Goal: Task Accomplishment & Management: Use online tool/utility

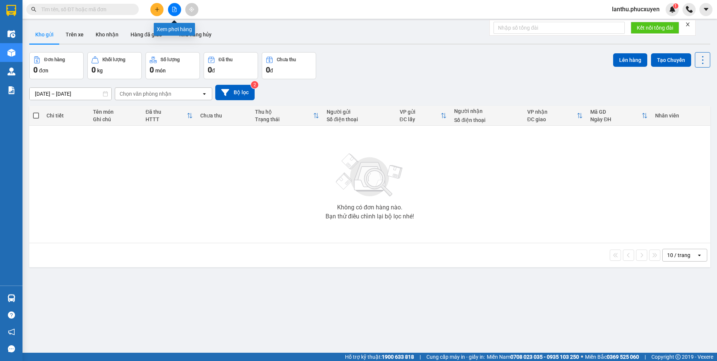
click at [173, 10] on icon "file-add" at bounding box center [174, 9] width 5 height 5
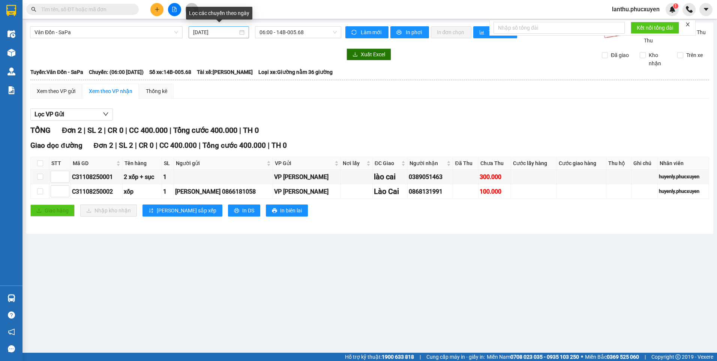
click at [242, 31] on div "[DATE]" at bounding box center [218, 32] width 51 height 8
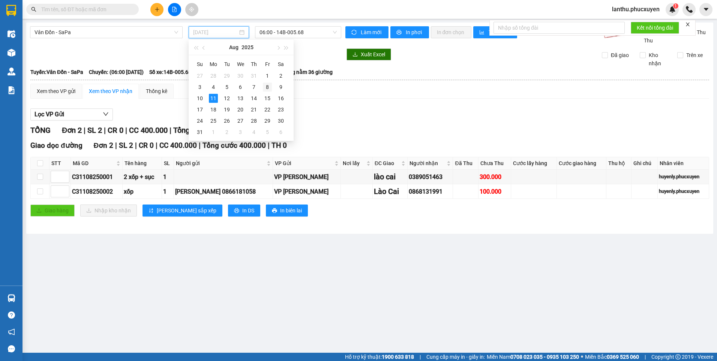
click at [269, 86] on div "8" at bounding box center [267, 86] width 9 height 9
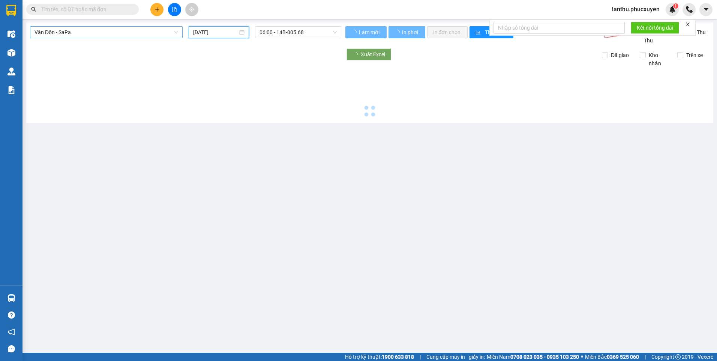
type input "[DATE]"
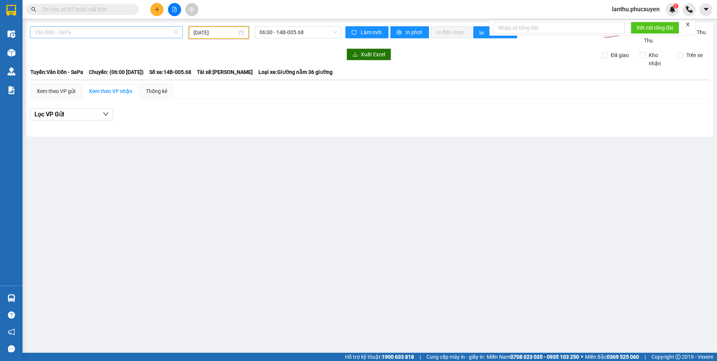
click at [176, 34] on span "Vân Đồn - SaPa" at bounding box center [106, 32] width 144 height 11
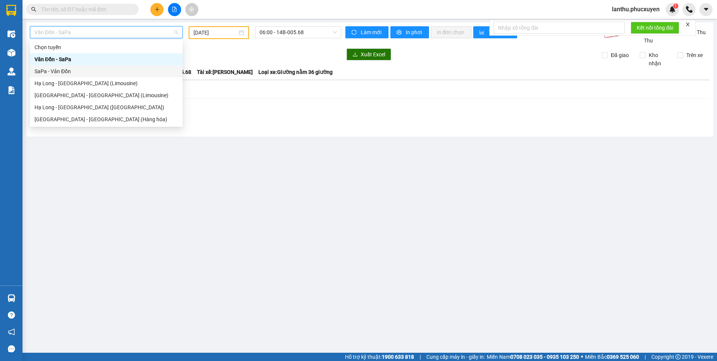
click at [70, 72] on div "SaPa - Vân Đồn" at bounding box center [106, 71] width 144 height 8
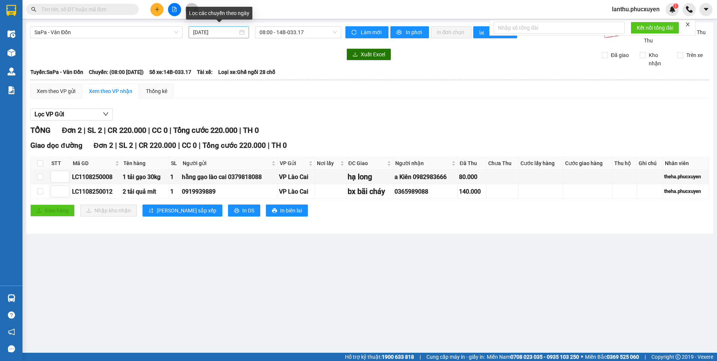
click at [241, 32] on div "[DATE]" at bounding box center [218, 32] width 51 height 8
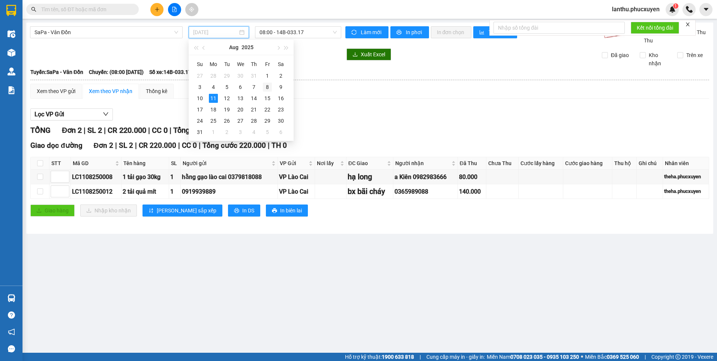
click at [266, 87] on div "8" at bounding box center [267, 86] width 9 height 9
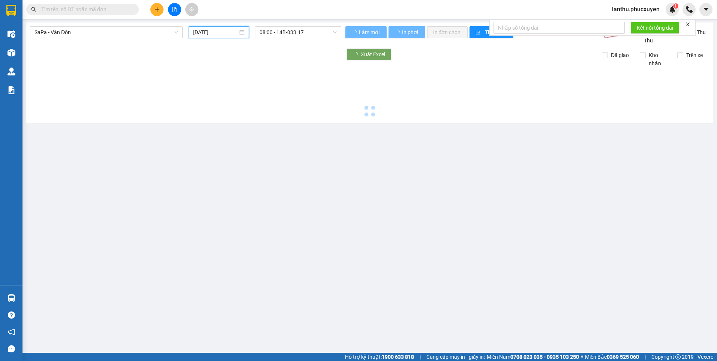
type input "[DATE]"
